Goal: Task Accomplishment & Management: Use online tool/utility

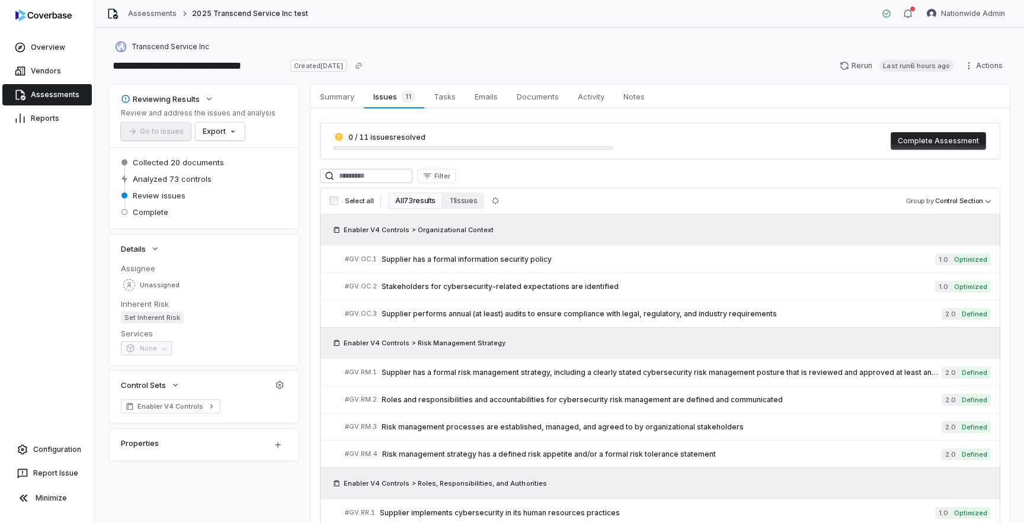
scroll to position [709, 0]
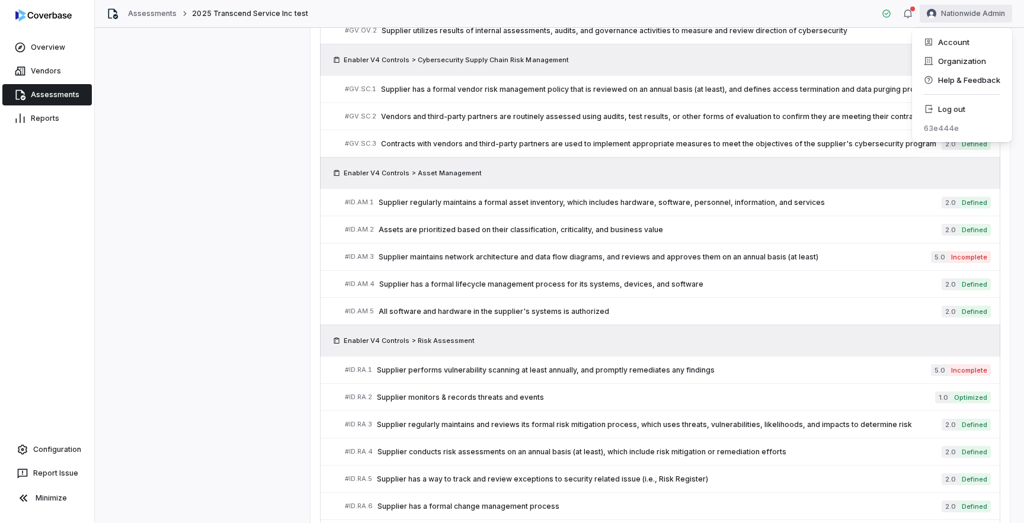
click at [983, 15] on html "**********" at bounding box center [512, 261] width 1024 height 523
click at [937, 110] on div "Log out" at bounding box center [961, 109] width 91 height 19
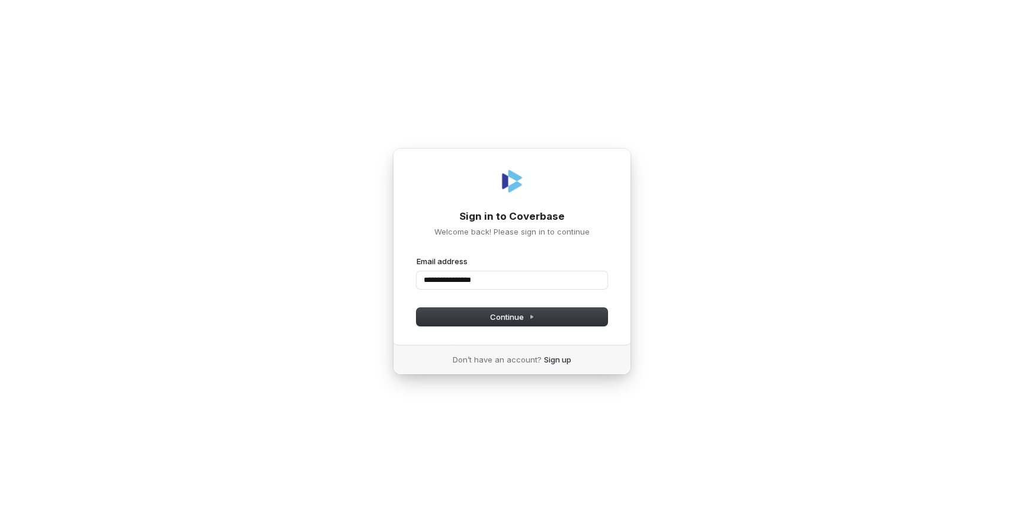
type input "**********"
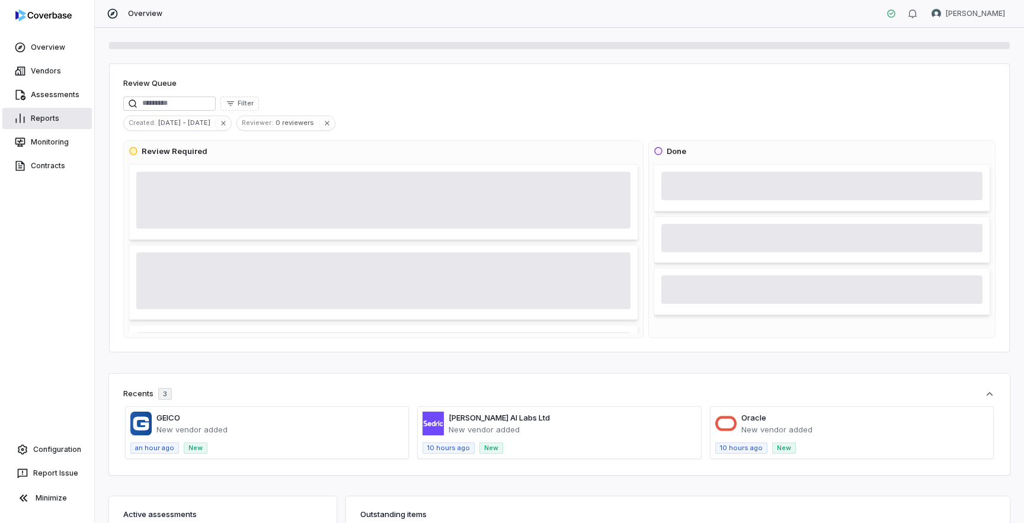
click at [44, 120] on link "Reports" at bounding box center [46, 118] width 89 height 21
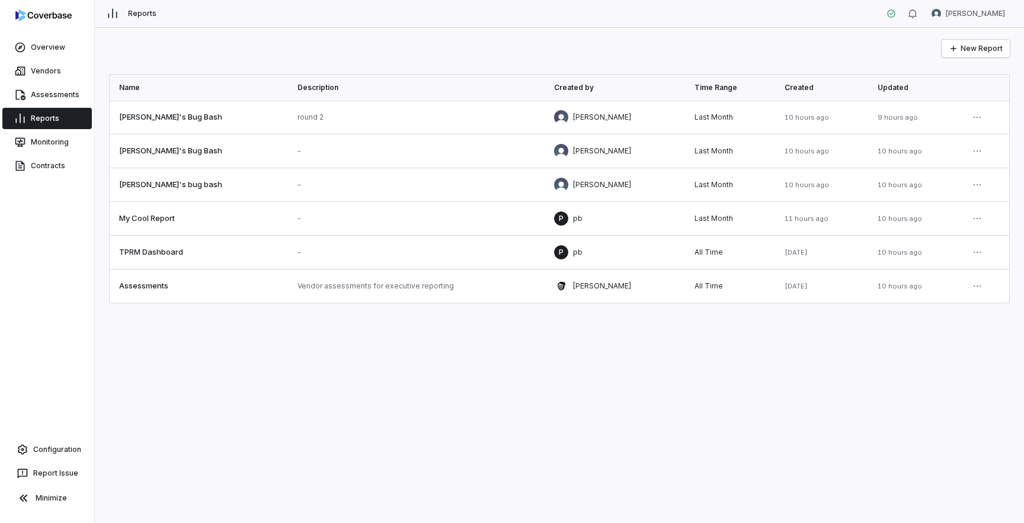
click at [435, 408] on div "New Report Name Description Created by Time Range Created Updated Amanda's Bug …" at bounding box center [559, 275] width 929 height 495
click at [980, 50] on button "New Report" at bounding box center [975, 49] width 68 height 18
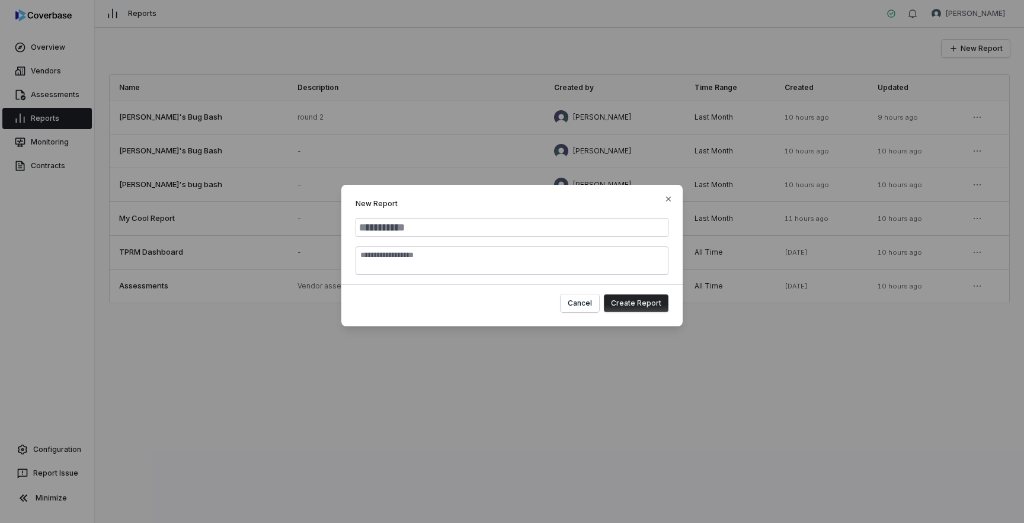
click at [520, 229] on input "Report Name" at bounding box center [511, 227] width 313 height 19
type input "*"
type input "**********"
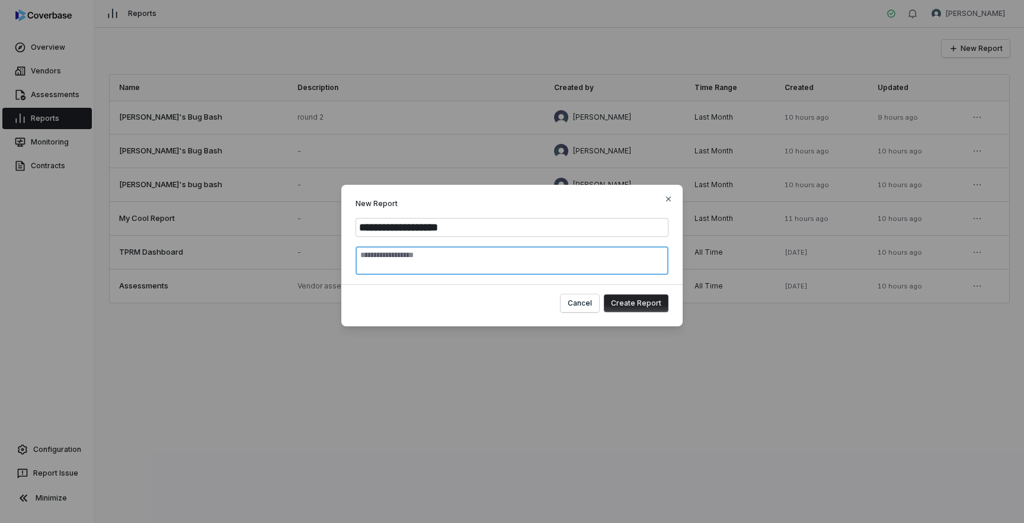
click at [561, 262] on textarea "Report Description" at bounding box center [511, 260] width 313 height 28
type textarea "**********"
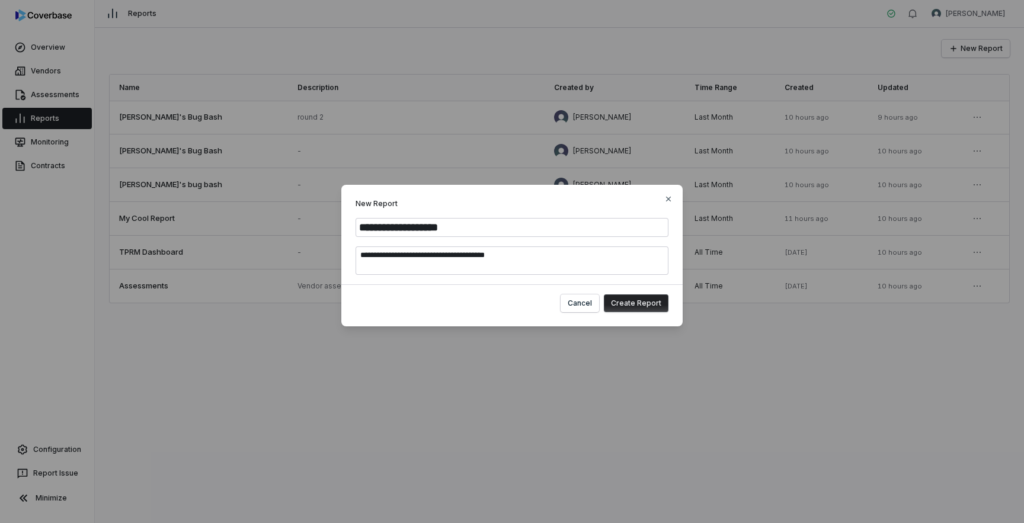
click at [637, 306] on button "Create Report" at bounding box center [636, 303] width 65 height 18
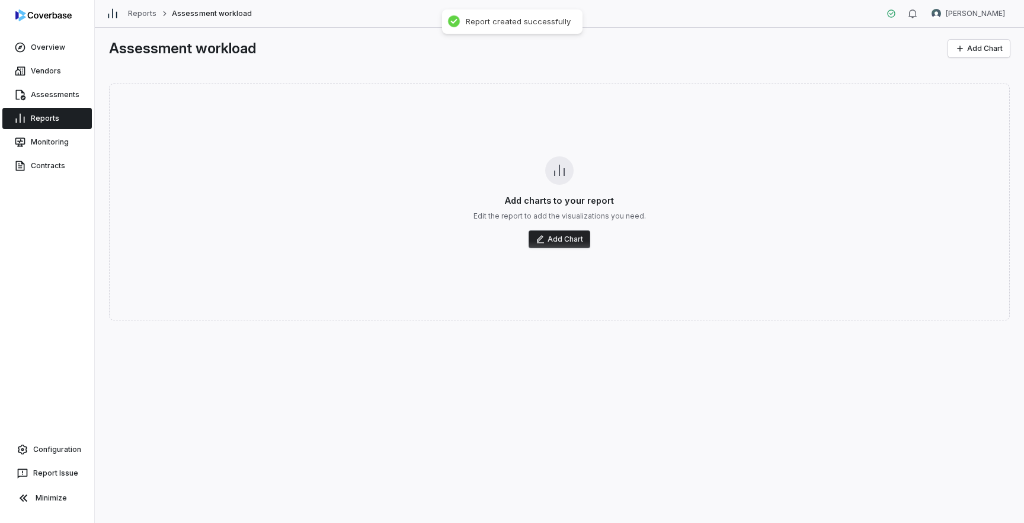
click at [575, 239] on button "Add Chart" at bounding box center [559, 239] width 62 height 18
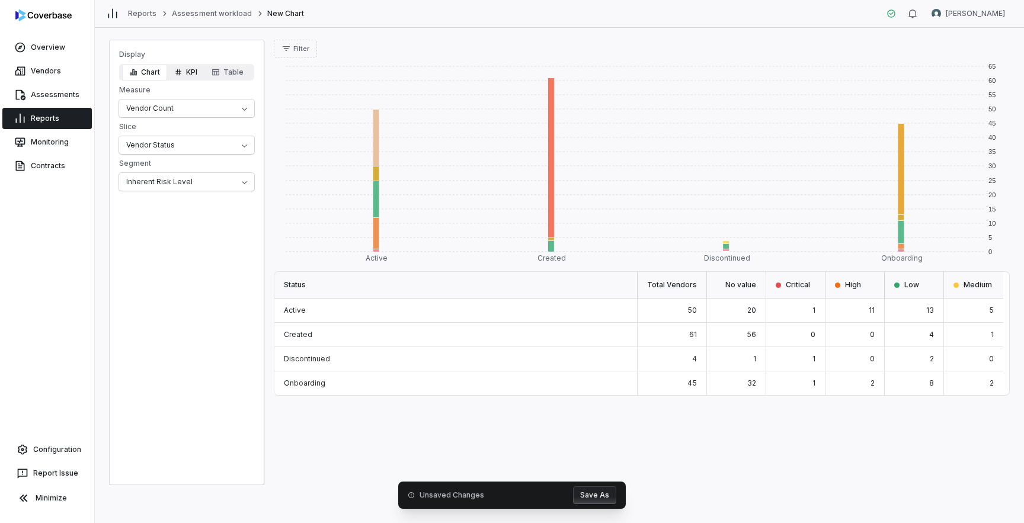
click at [178, 75] on icon "button" at bounding box center [178, 72] width 8 height 8
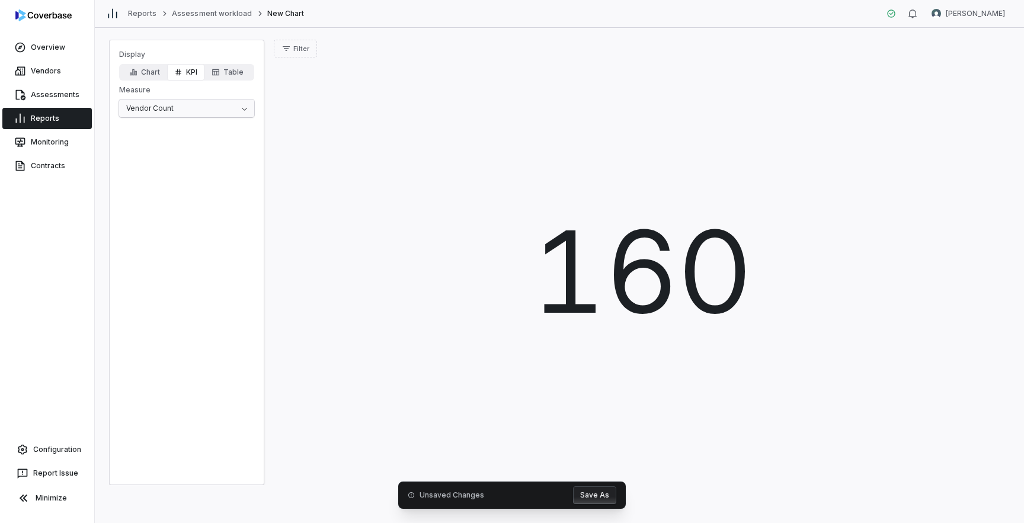
click at [212, 111] on html "Overview Vendors Assessments Reports Monitoring Contracts Configuration Report …" at bounding box center [512, 261] width 1024 height 523
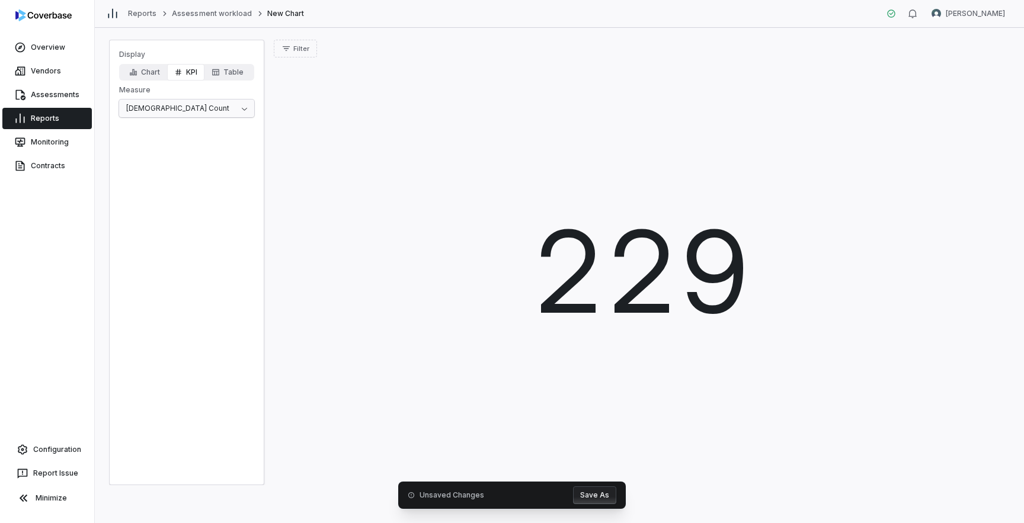
click at [217, 116] on html "Overview Vendors Assessments Reports Monitoring Contracts Configuration Report …" at bounding box center [512, 261] width 1024 height 523
click at [60, 97] on link "Assessments" at bounding box center [46, 94] width 89 height 21
click at [234, 109] on html "Overview Vendors Assessments Reports Monitoring Contracts Configuration Report …" at bounding box center [512, 261] width 1024 height 523
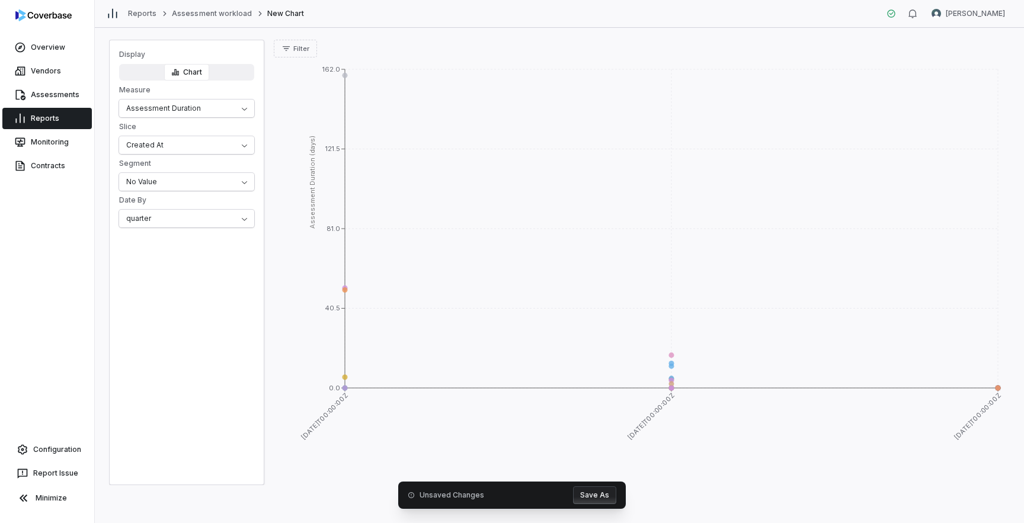
click at [142, 73] on div "Chart" at bounding box center [186, 72] width 135 height 17
click at [193, 74] on button "Chart" at bounding box center [186, 72] width 45 height 17
click at [242, 73] on div "Chart" at bounding box center [186, 72] width 135 height 17
click at [145, 72] on div "Chart" at bounding box center [186, 72] width 135 height 17
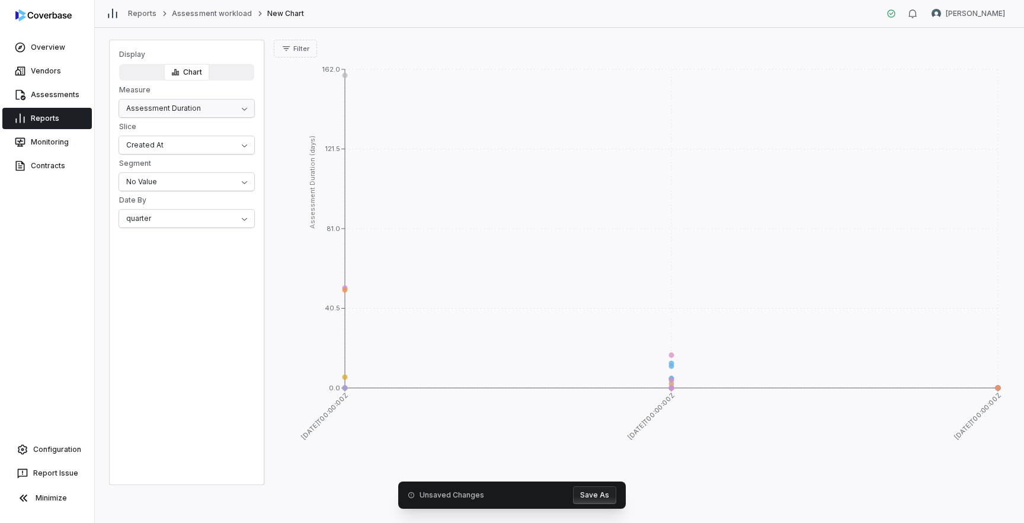
click at [172, 107] on html "Overview Vendors Assessments Reports Monitoring Contracts Configuration Report …" at bounding box center [512, 261] width 1024 height 523
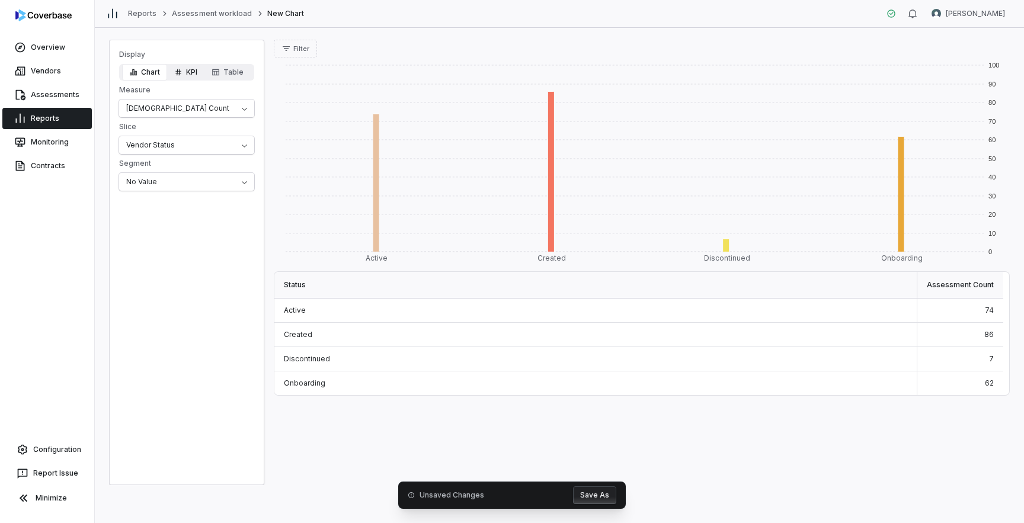
click at [191, 71] on button "KPI" at bounding box center [185, 72] width 37 height 17
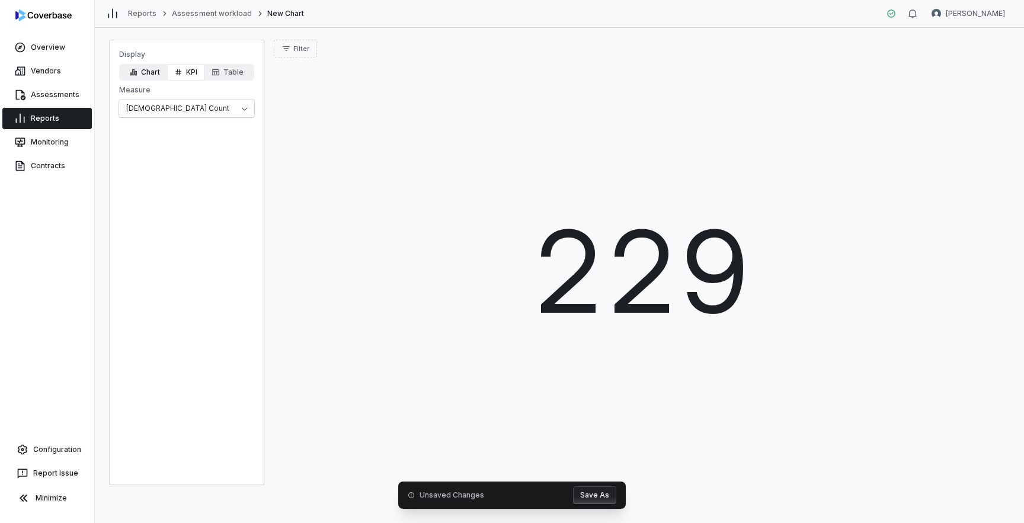
click at [149, 72] on button "Chart" at bounding box center [144, 72] width 45 height 17
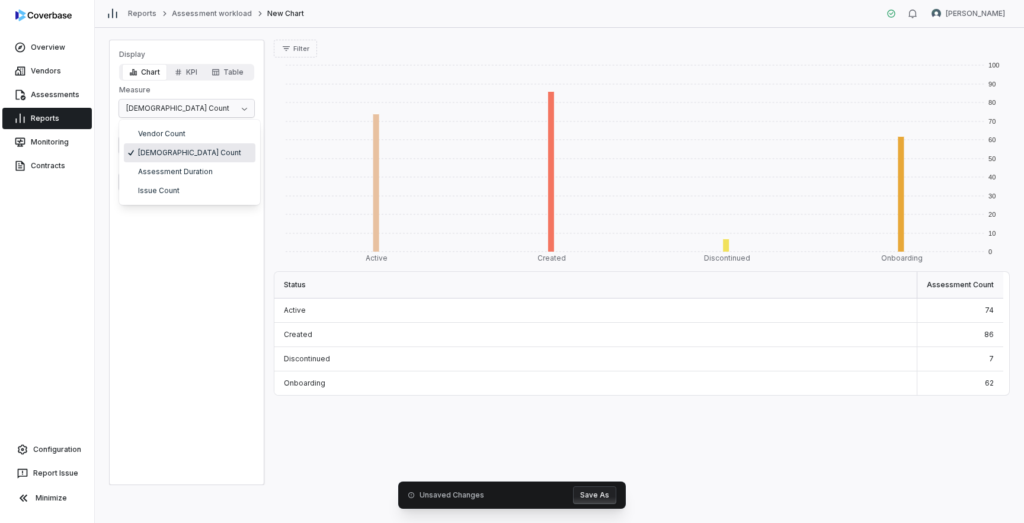
click at [195, 115] on html "Overview Vendors Assessments Reports Monitoring Contracts Configuration Report …" at bounding box center [512, 261] width 1024 height 523
click at [191, 68] on button "KPI" at bounding box center [185, 72] width 37 height 17
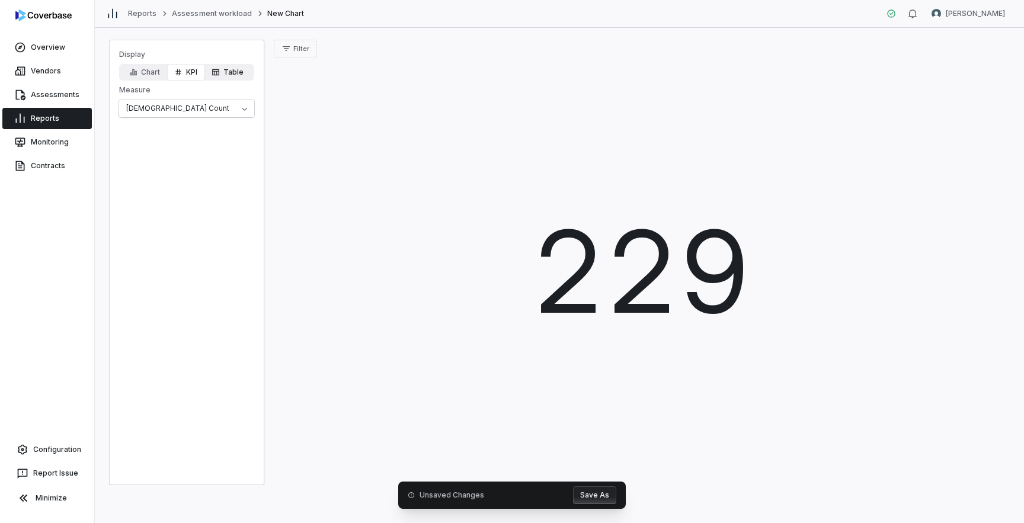
click at [227, 70] on button "Table" at bounding box center [227, 72] width 46 height 17
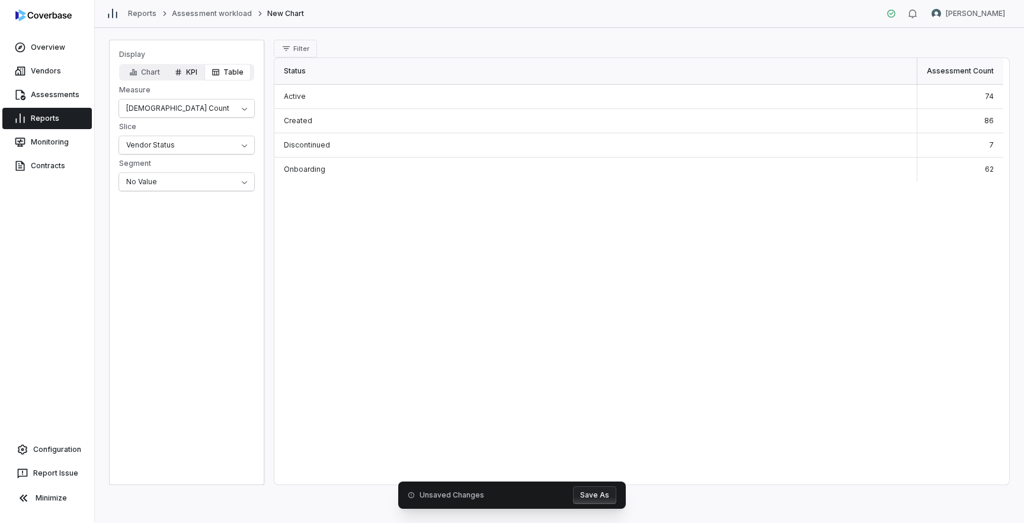
click at [182, 76] on icon "button" at bounding box center [178, 72] width 8 height 8
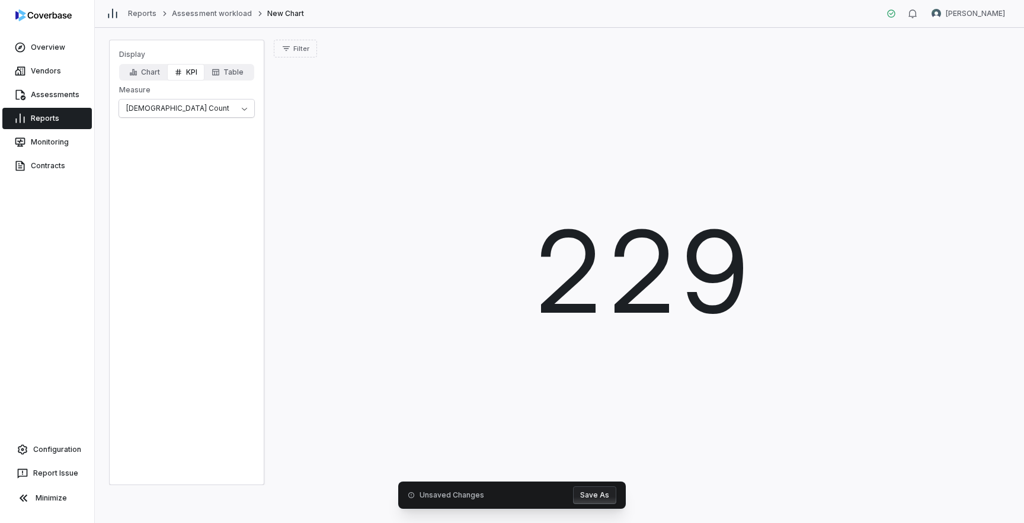
click at [142, 84] on div "Display Chart KPI Table Measure Aseessment Count" at bounding box center [187, 84] width 154 height 68
click at [183, 110] on html "Overview Vendors Assessments Reports Monitoring Contracts Configuration Report …" at bounding box center [512, 261] width 1024 height 523
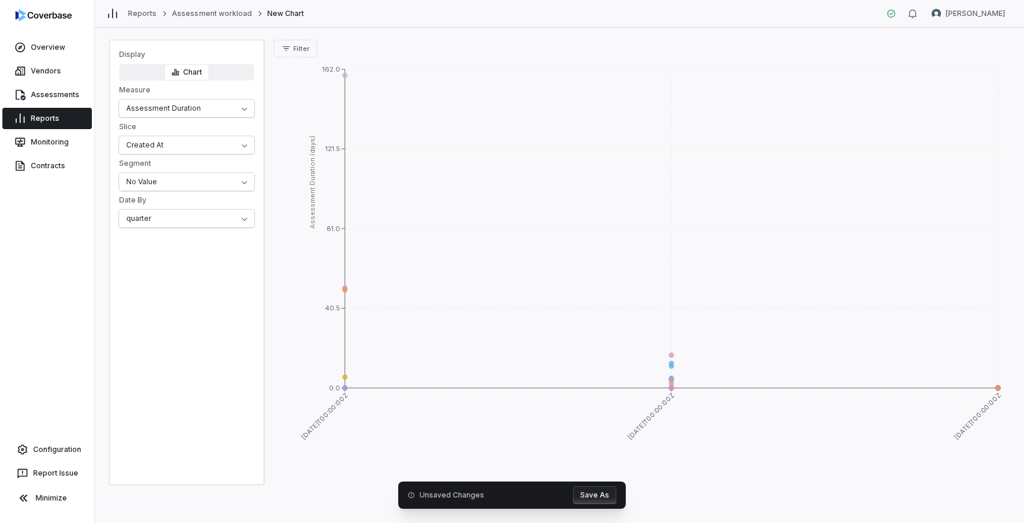
click at [179, 73] on button "Chart" at bounding box center [186, 72] width 45 height 17
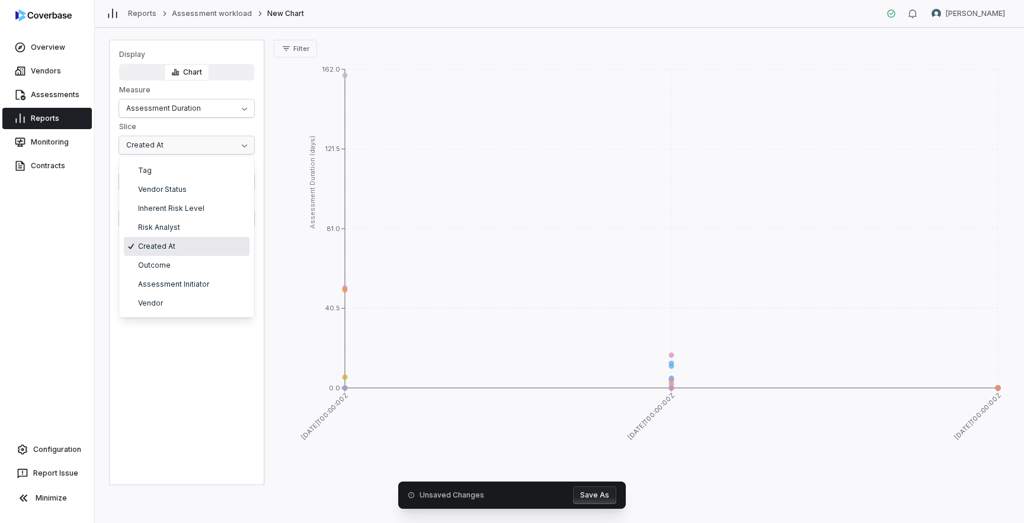
click at [237, 144] on html "Overview Vendors Assessments Reports Monitoring Contracts Configuration Report …" at bounding box center [512, 261] width 1024 height 523
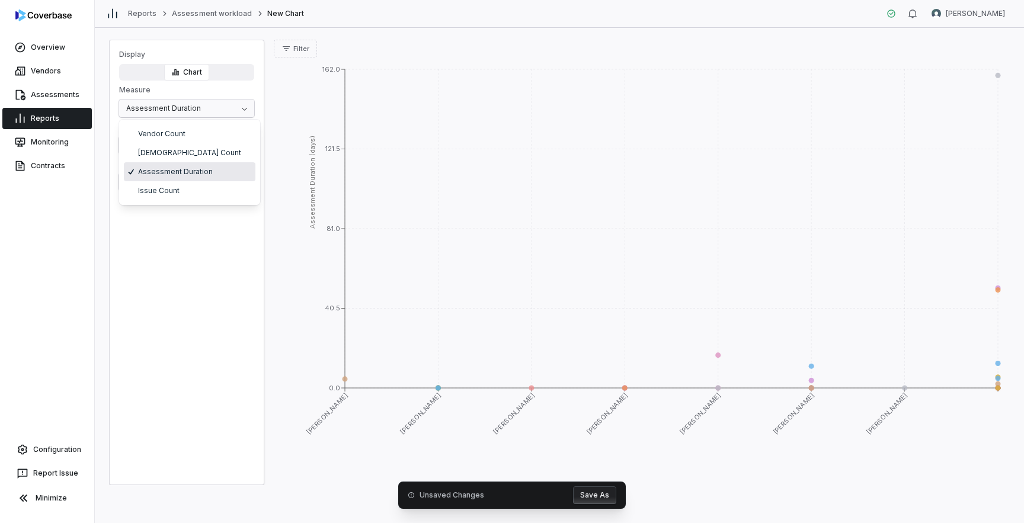
click at [234, 112] on html "Overview Vendors Assessments Reports Monitoring Contracts Configuration Report …" at bounding box center [512, 261] width 1024 height 523
click at [300, 52] on span "Filter" at bounding box center [301, 48] width 16 height 9
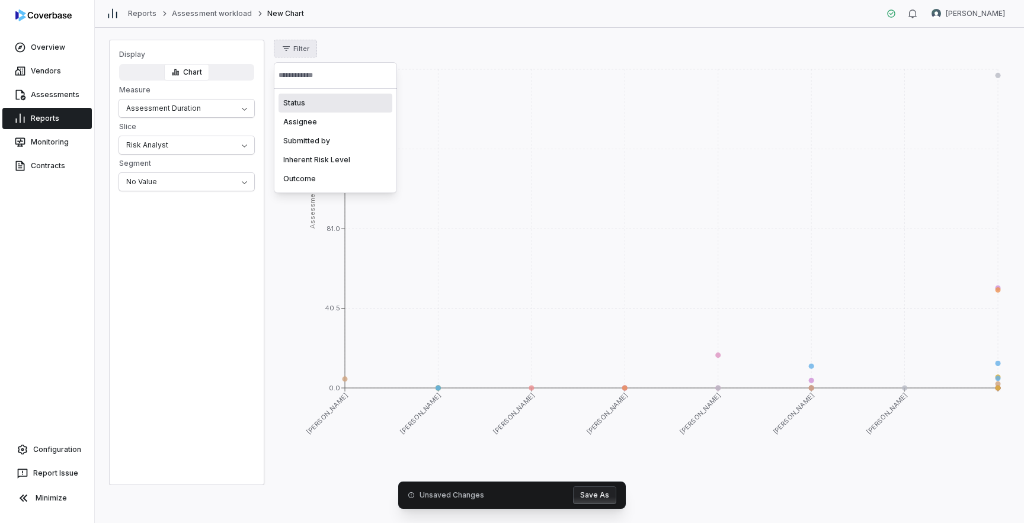
click at [300, 52] on span "Filter" at bounding box center [301, 48] width 16 height 9
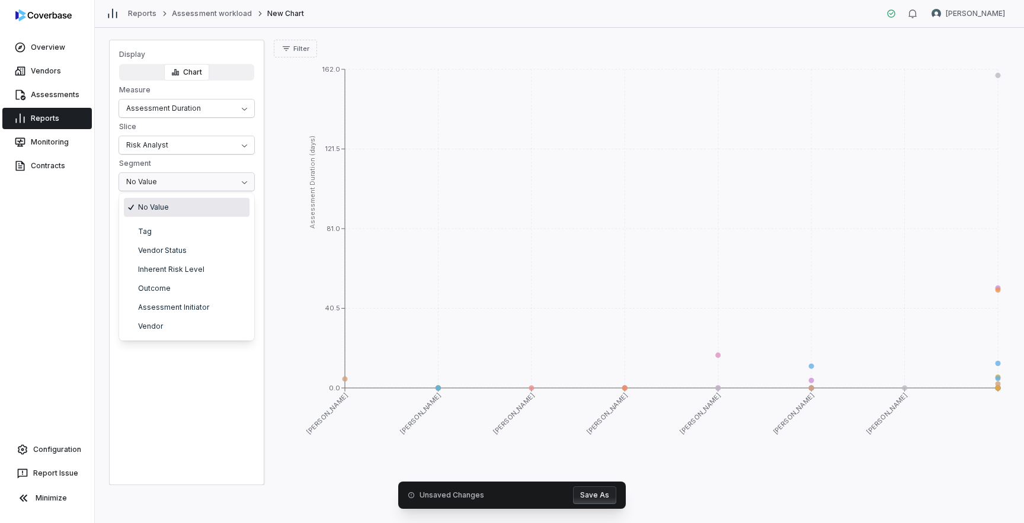
click at [217, 183] on html "Overview Vendors Assessments Reports Monitoring Contracts Configuration Report …" at bounding box center [512, 261] width 1024 height 523
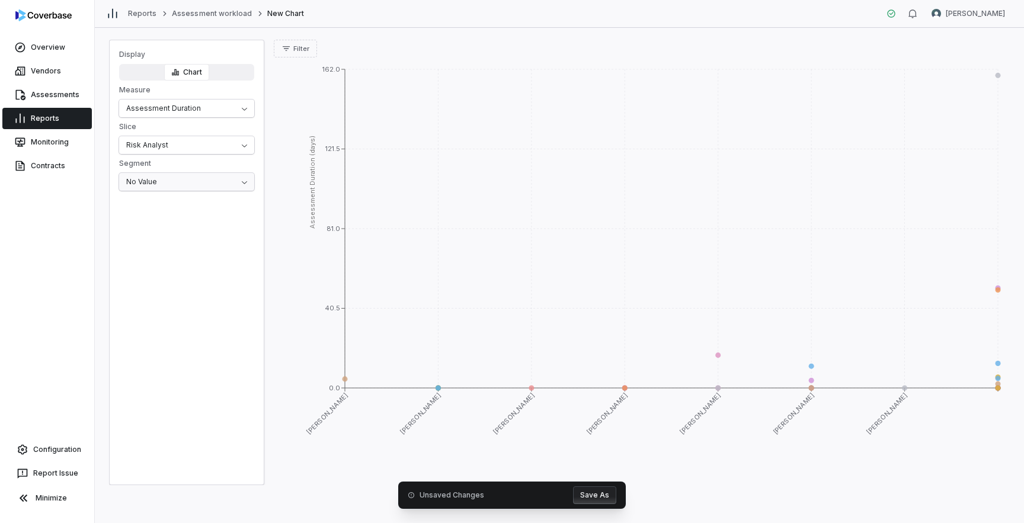
click at [235, 183] on html "Overview Vendors Assessments Reports Monitoring Contracts Configuration Report …" at bounding box center [512, 261] width 1024 height 523
click at [720, 355] on icon "David Gold Zi Chong Kao Amanda Pettenati Gus Cuddy Jen Hsin Clarence Chio Rohan…" at bounding box center [642, 263] width 736 height 413
click at [204, 181] on html "Overview Vendors Assessments Reports Monitoring Contracts Configuration Report …" at bounding box center [512, 261] width 1024 height 523
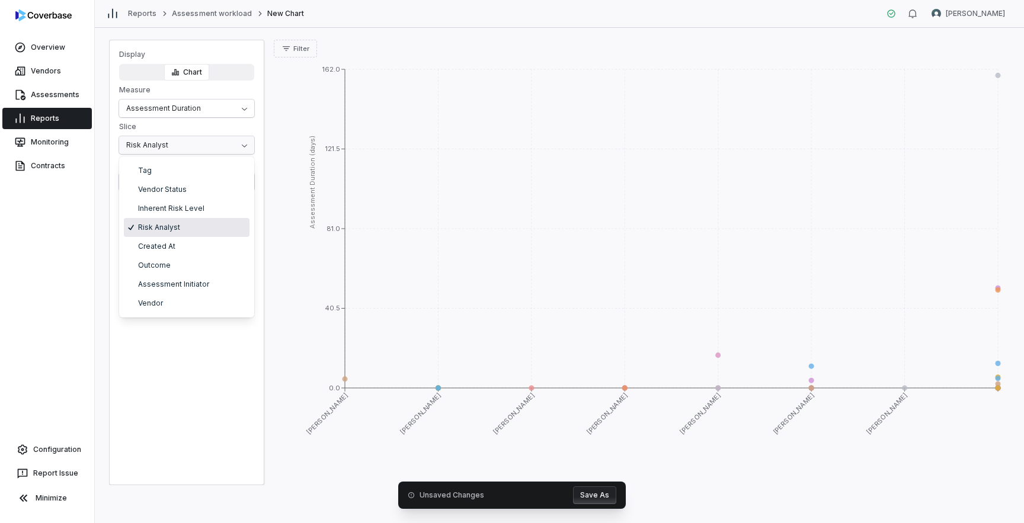
click at [187, 146] on html "Overview Vendors Assessments Reports Monitoring Contracts Configuration Report …" at bounding box center [512, 261] width 1024 height 523
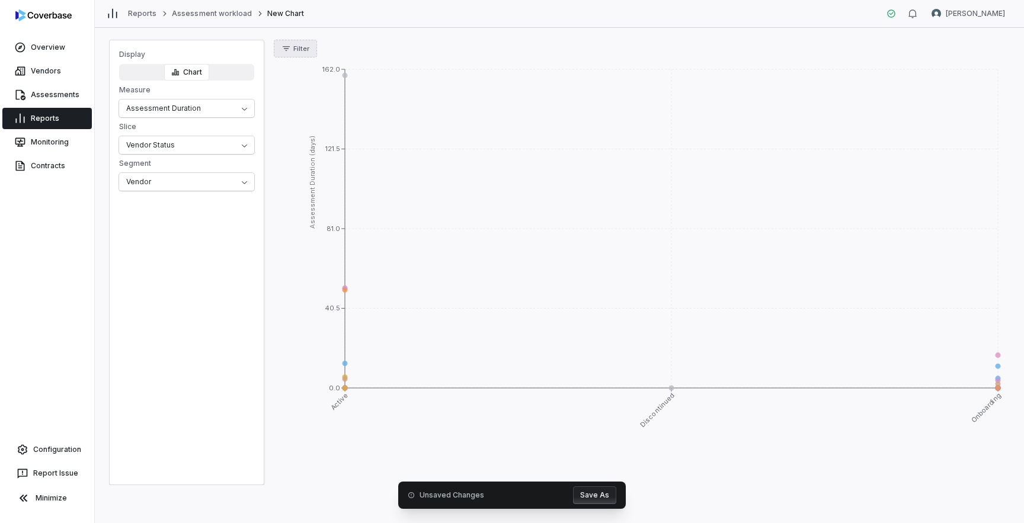
click at [287, 44] on icon "button" at bounding box center [285, 48] width 9 height 9
click at [224, 114] on html "Overview Vendors Assessments Reports Monitoring Contracts Configuration Report …" at bounding box center [512, 261] width 1024 height 523
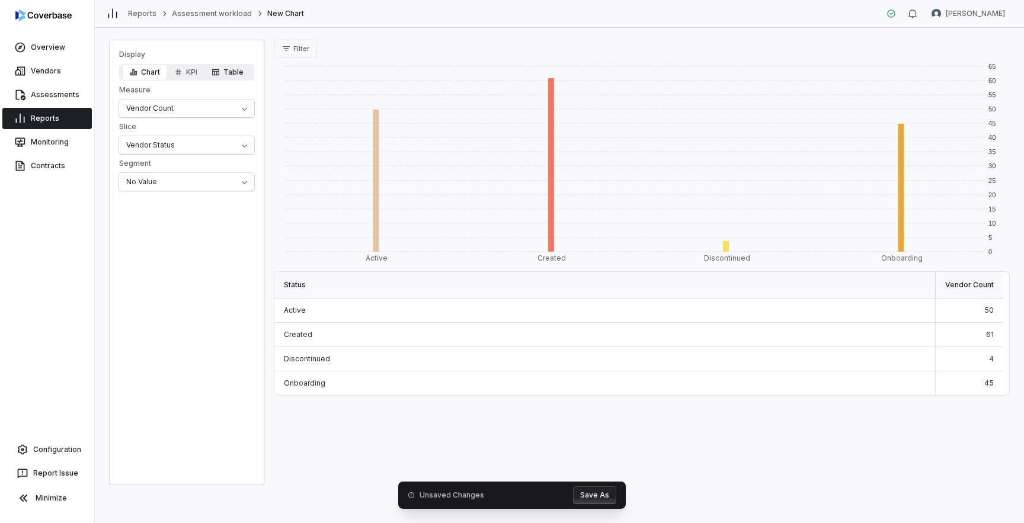
click at [230, 71] on button "Table" at bounding box center [227, 72] width 46 height 17
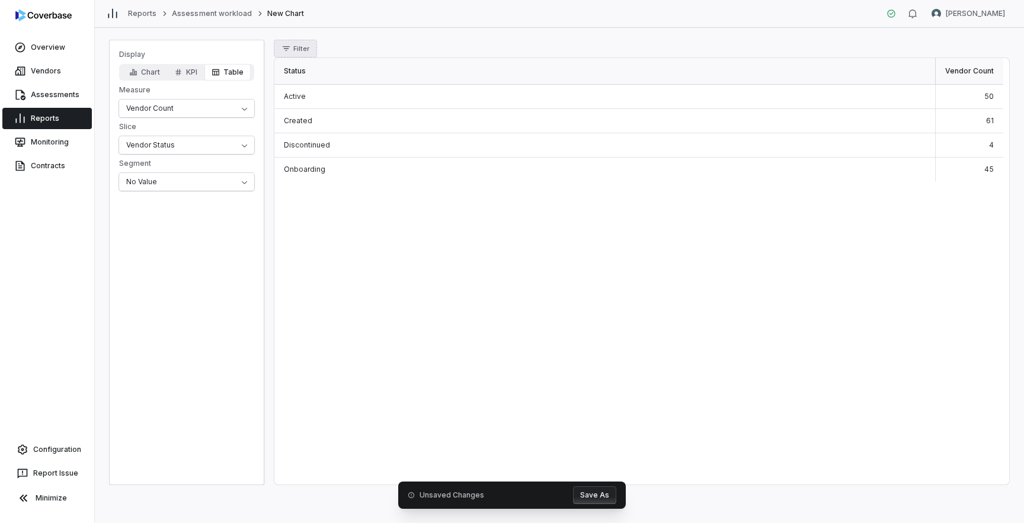
click at [301, 50] on span "Filter" at bounding box center [301, 48] width 16 height 9
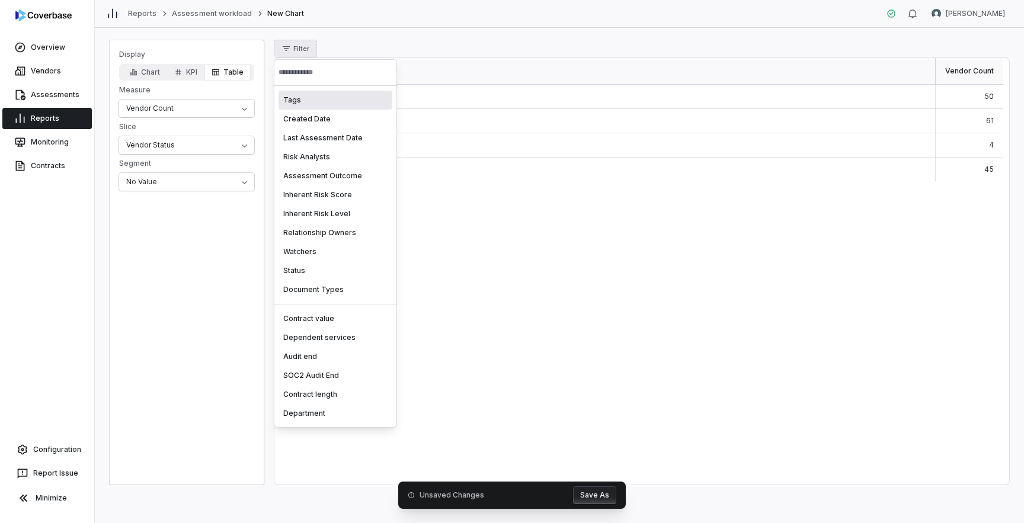
click at [301, 50] on html "Overview Vendors Assessments Reports Monitoring Contracts Configuration Report …" at bounding box center [512, 261] width 1024 height 523
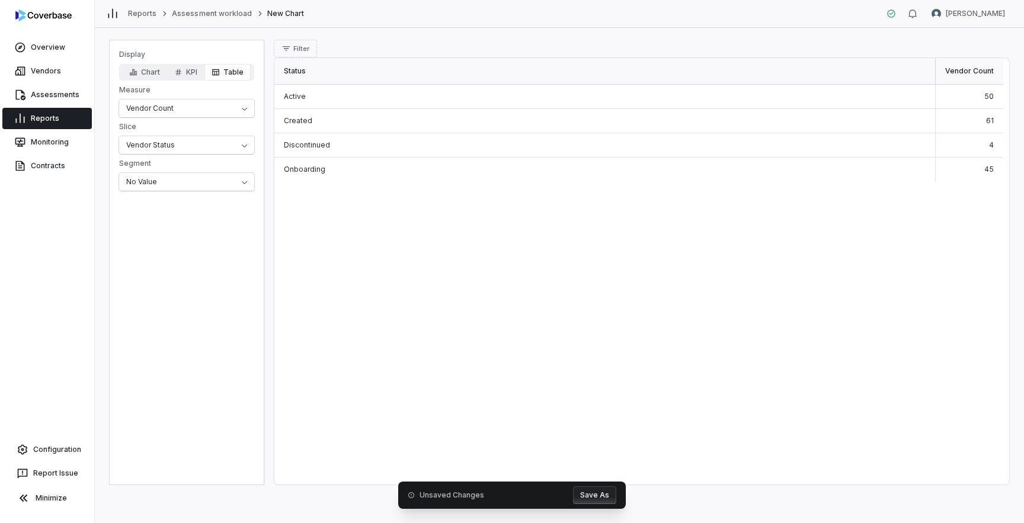
click at [434, 258] on div "Status Vendor Count Active 50 Created 61 Discontinued 4 Onboarding 45" at bounding box center [641, 271] width 735 height 427
click at [226, 179] on html "Overview Vendors Assessments Reports Monitoring Contracts Configuration Report …" at bounding box center [512, 261] width 1024 height 523
click at [215, 141] on html "Overview Vendors Assessments Reports Monitoring Contracts Configuration Report …" at bounding box center [512, 261] width 1024 height 523
click at [219, 140] on html "Overview Vendors Assessments Reports Monitoring Contracts Configuration Report …" at bounding box center [512, 261] width 1024 height 523
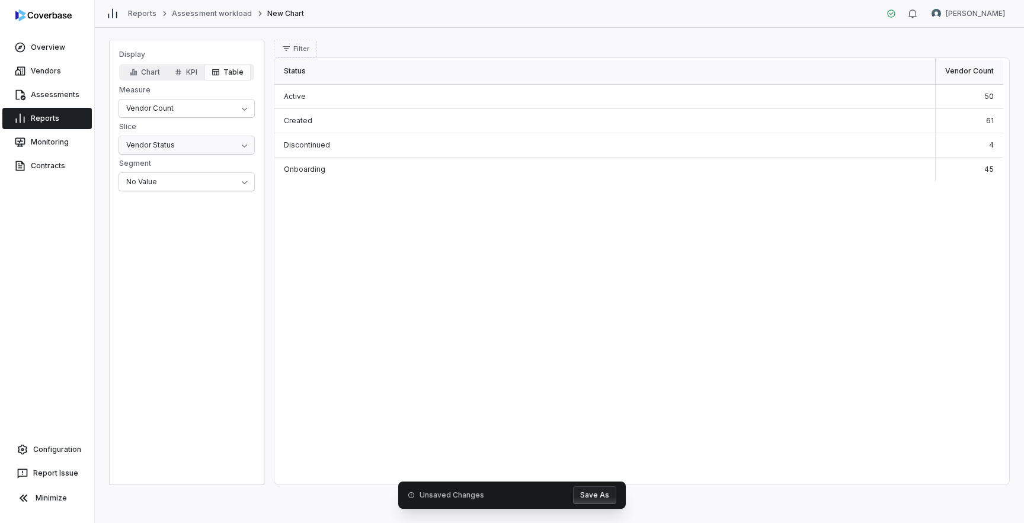
click at [197, 144] on html "Overview Vendors Assessments Reports Monitoring Contracts Configuration Report …" at bounding box center [512, 261] width 1024 height 523
click at [149, 73] on html "Overview Vendors Assessments Reports Monitoring Contracts Configuration Report …" at bounding box center [512, 261] width 1024 height 523
click at [206, 188] on html "Overview Vendors Assessments Reports Monitoring Contracts Configuration Report …" at bounding box center [512, 261] width 1024 height 523
click at [190, 73] on button "KPI" at bounding box center [185, 72] width 37 height 17
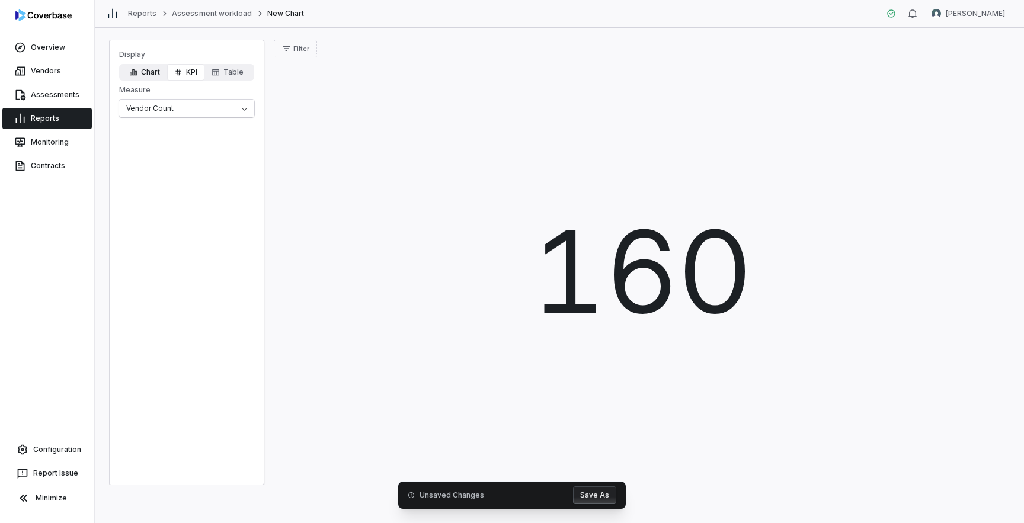
click at [137, 70] on icon "button" at bounding box center [133, 72] width 8 height 8
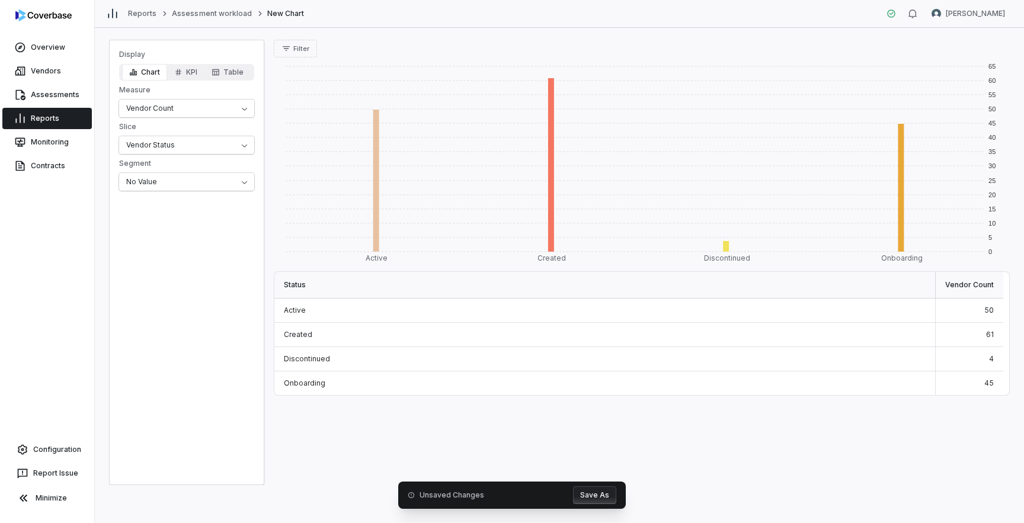
click at [503, 464] on div "0 5 10 15 20 25 30 35 40 45 50 55 60 65 Active Created Discontinued Onboarding …" at bounding box center [642, 271] width 736 height 428
click at [602, 492] on button "Save As" at bounding box center [594, 495] width 43 height 18
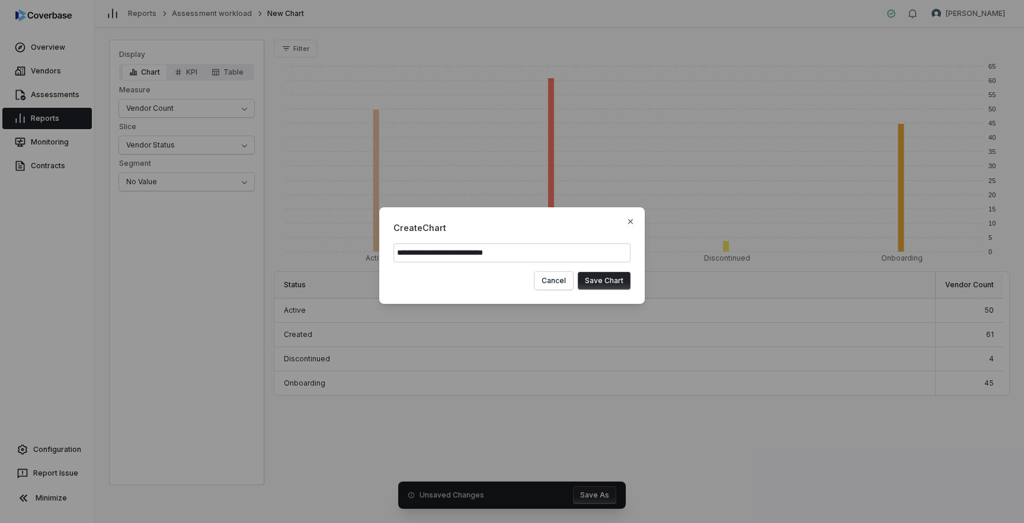
click at [605, 282] on button "Save Chart" at bounding box center [604, 281] width 53 height 18
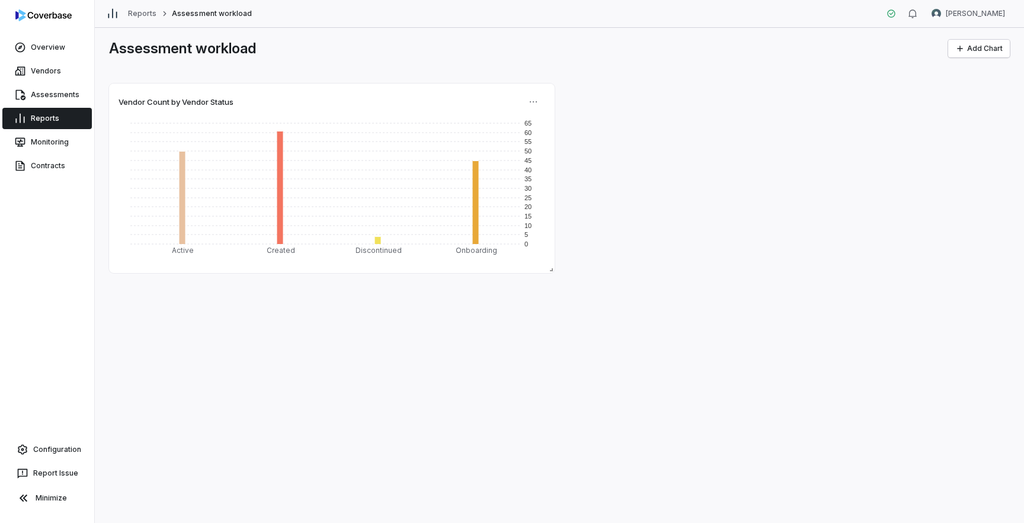
click at [605, 291] on div "Assessment workload Add Chart Vendor Count by Vendor Status 0 5 10 15 20 25 30 …" at bounding box center [559, 275] width 929 height 495
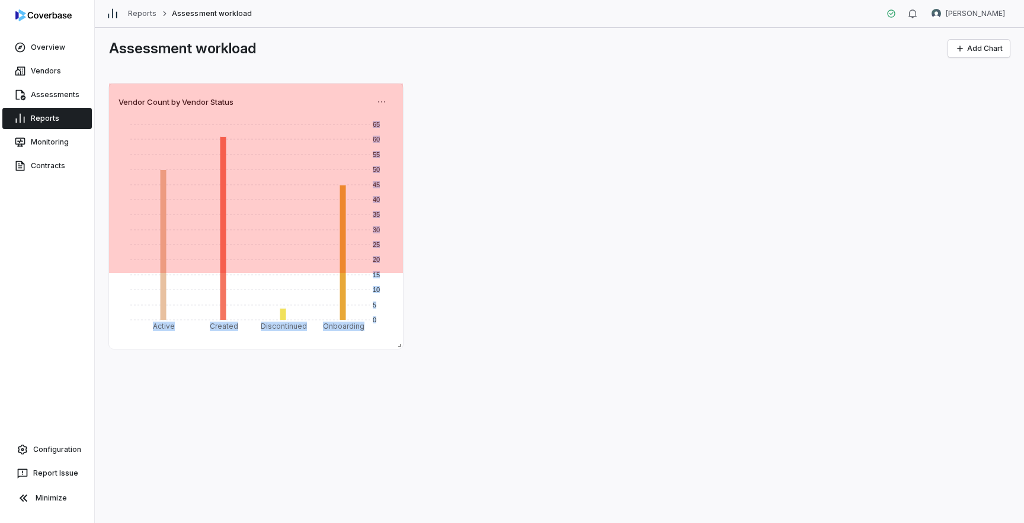
drag, startPoint x: 553, startPoint y: 271, endPoint x: 387, endPoint y: 347, distance: 181.8
click at [387, 347] on div "Vendor Count by Vendor Status 0 5 10 15 20 25 30 35 40 45 50 55 60 65 Active Cr…" at bounding box center [256, 216] width 294 height 265
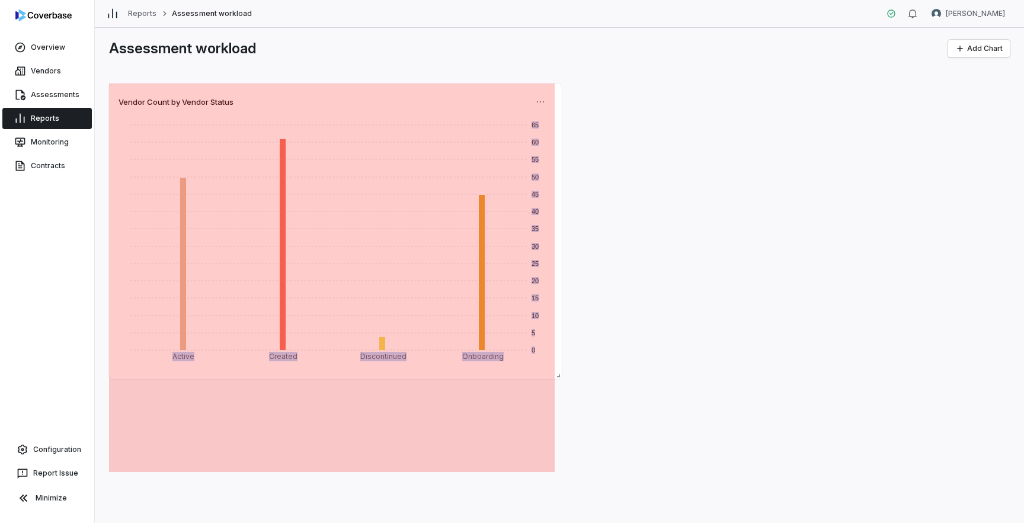
drag, startPoint x: 397, startPoint y: 268, endPoint x: 556, endPoint y: 374, distance: 190.9
click at [556, 374] on span at bounding box center [556, 373] width 12 height 12
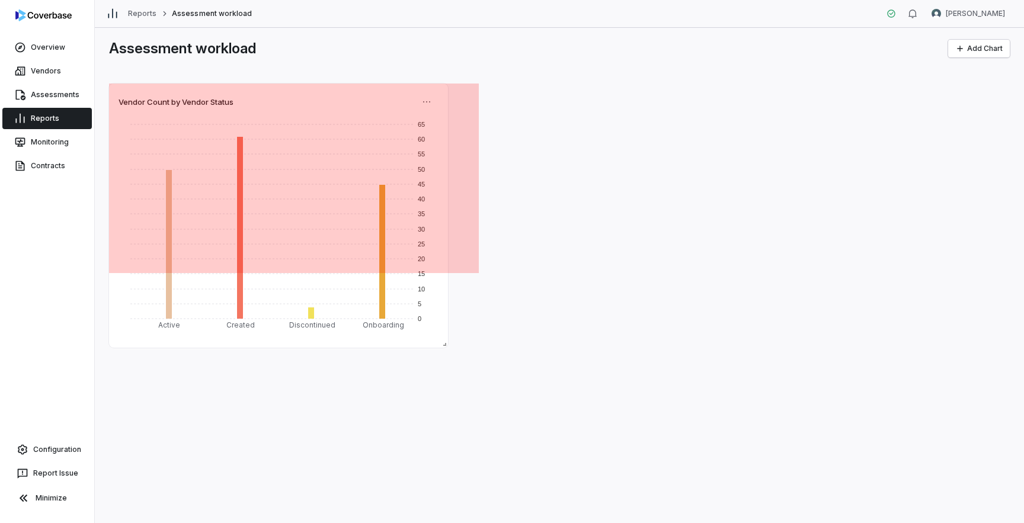
drag, startPoint x: 552, startPoint y: 467, endPoint x: 445, endPoint y: 343, distance: 163.8
click at [445, 343] on span at bounding box center [442, 342] width 12 height 12
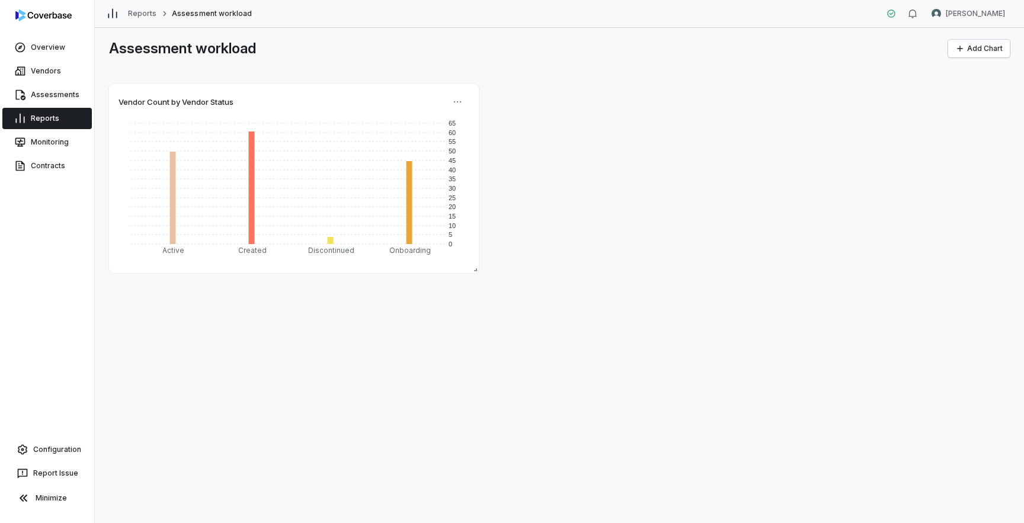
click at [501, 385] on div "Assessment workload Add Chart Vendor Count by Vendor Status 0 5 10 15 20 25 30 …" at bounding box center [559, 275] width 929 height 495
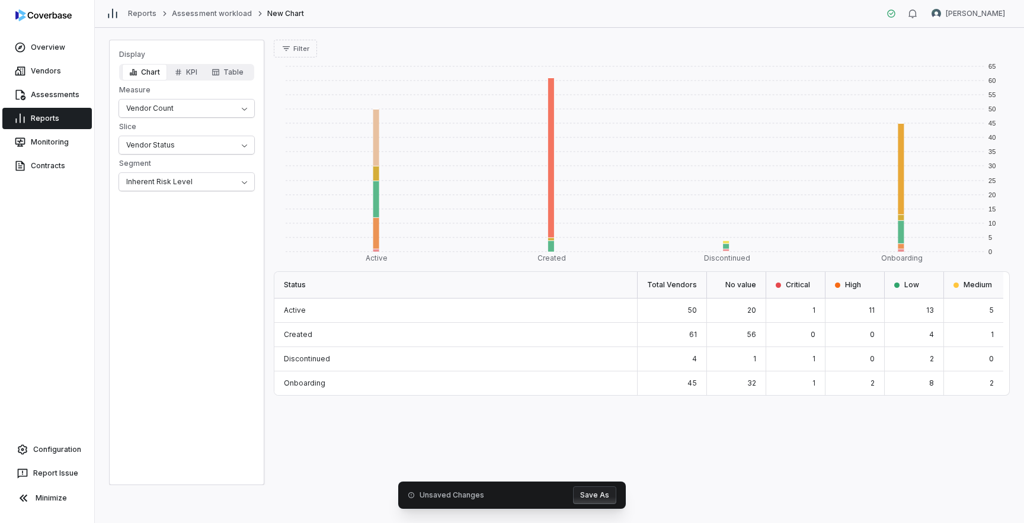
click at [606, 499] on button "Save As" at bounding box center [594, 495] width 43 height 18
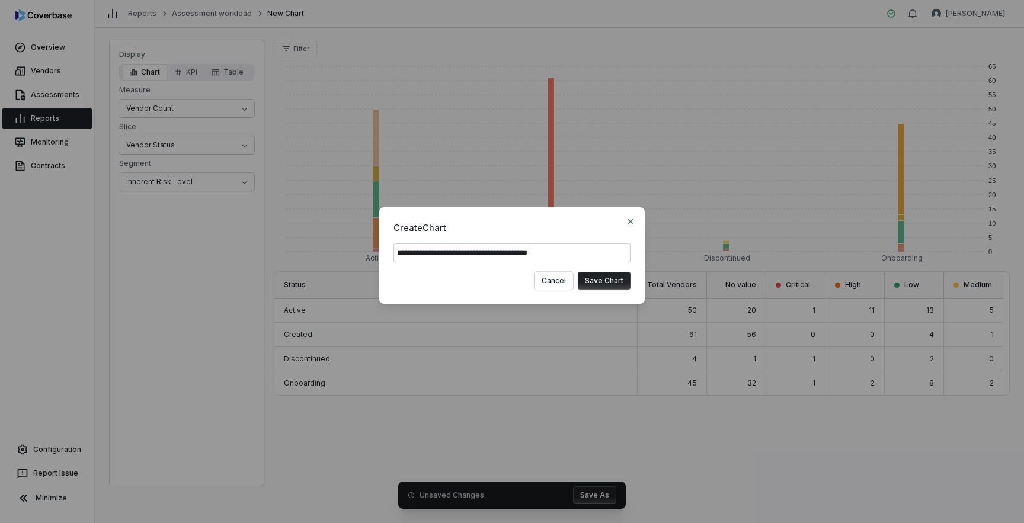
click at [629, 230] on span "Create Chart" at bounding box center [511, 228] width 237 height 12
click at [550, 280] on button "Cancel" at bounding box center [553, 281] width 39 height 18
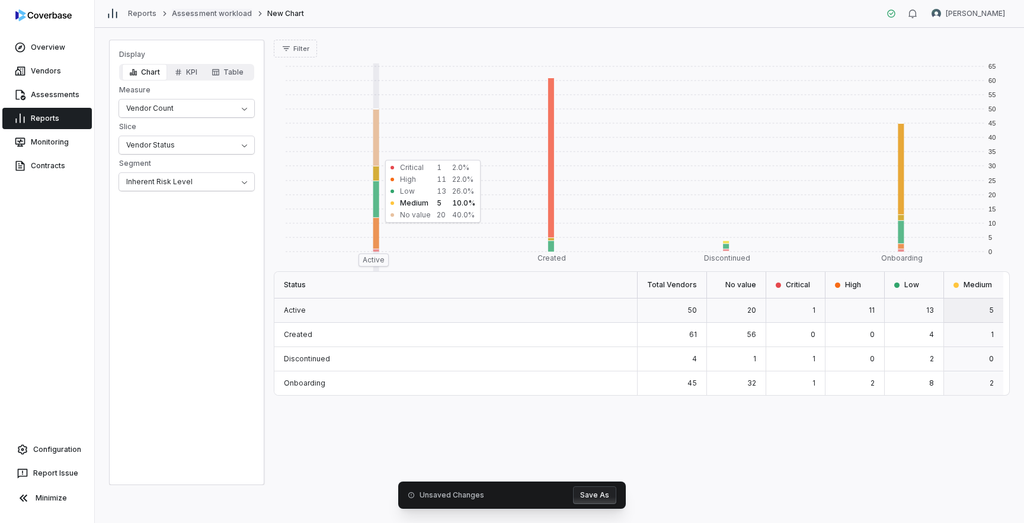
click at [218, 15] on link "Assessment workload" at bounding box center [212, 13] width 80 height 9
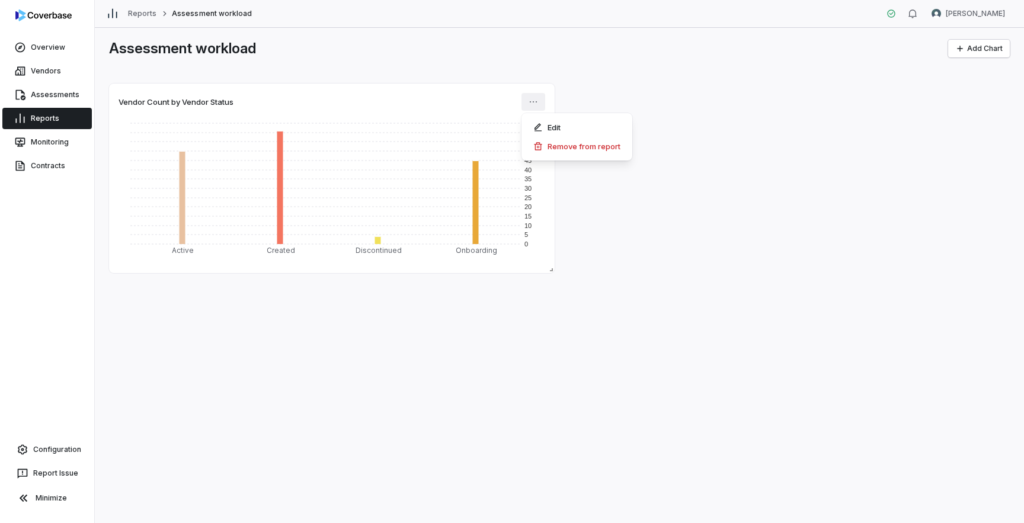
click at [535, 104] on html "Overview Vendors Assessments Reports Monitoring Contracts Configuration Report …" at bounding box center [512, 261] width 1024 height 523
click at [548, 124] on div "Edit" at bounding box center [576, 127] width 101 height 19
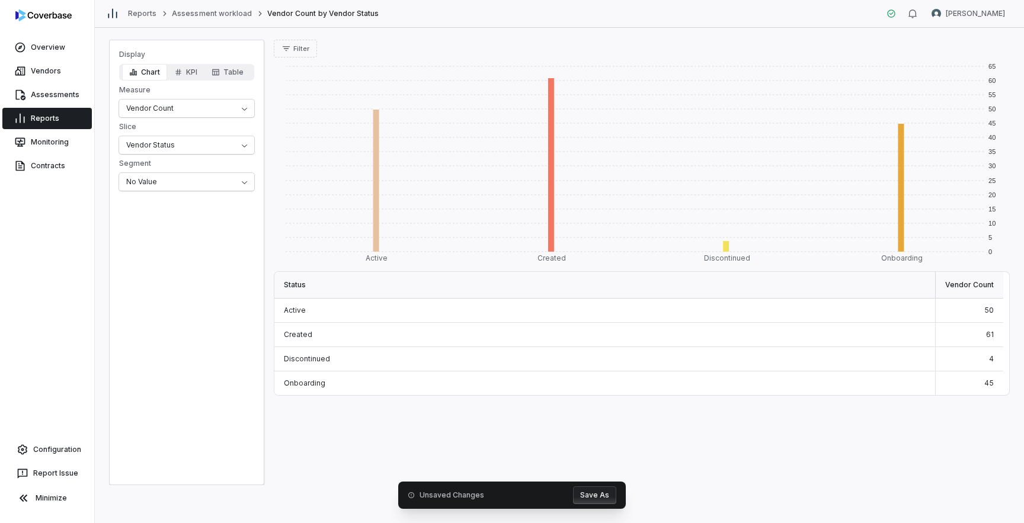
click at [591, 496] on button "Save As" at bounding box center [594, 495] width 43 height 18
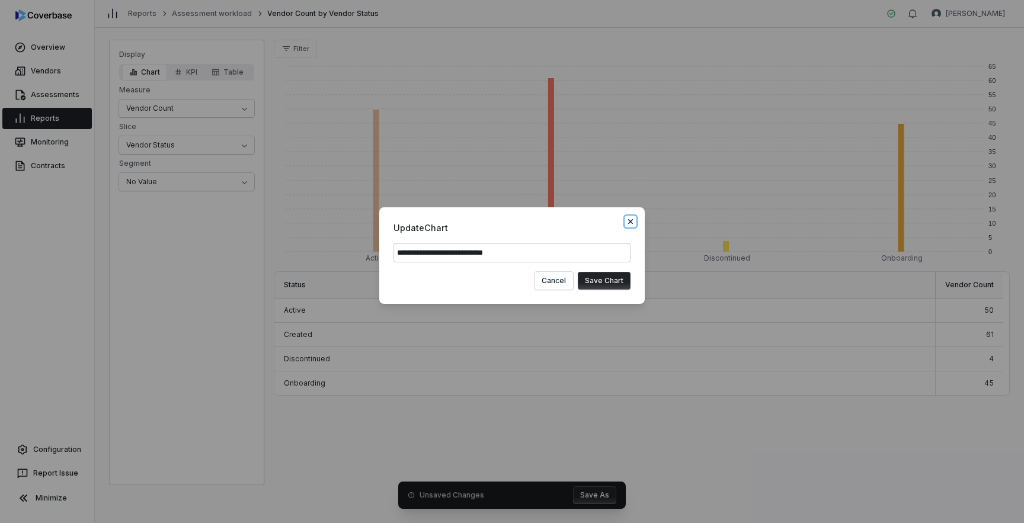
click at [629, 219] on icon "button" at bounding box center [630, 221] width 5 height 5
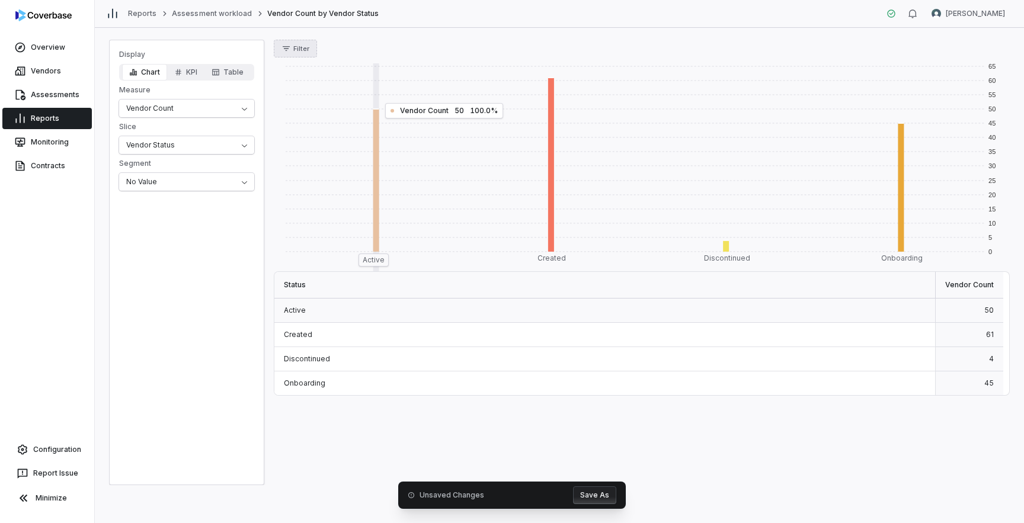
click at [287, 51] on icon "button" at bounding box center [285, 48] width 9 height 9
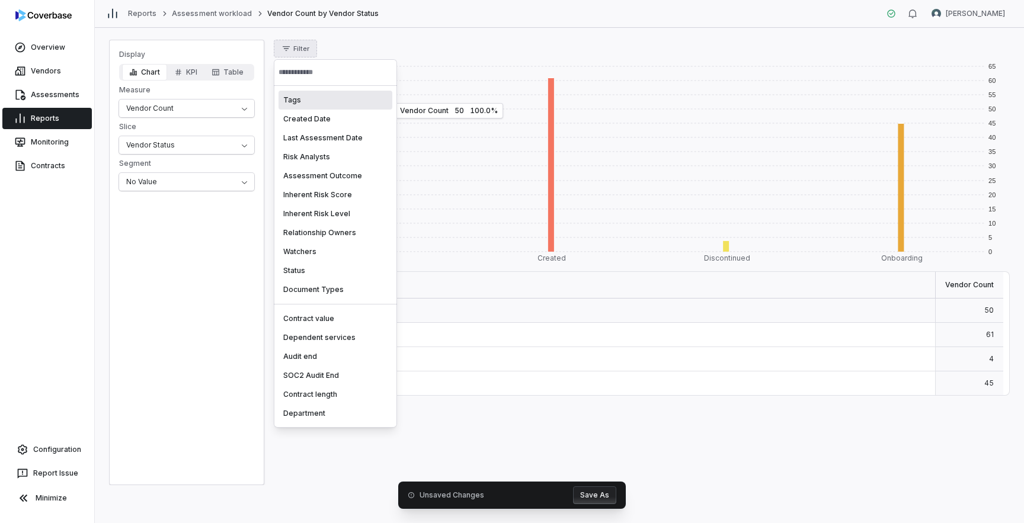
click at [287, 51] on html "Overview Vendors Assessments Reports Monitoring Contracts Configuration Report …" at bounding box center [512, 261] width 1024 height 523
